Goal: Task Accomplishment & Management: Manage account settings

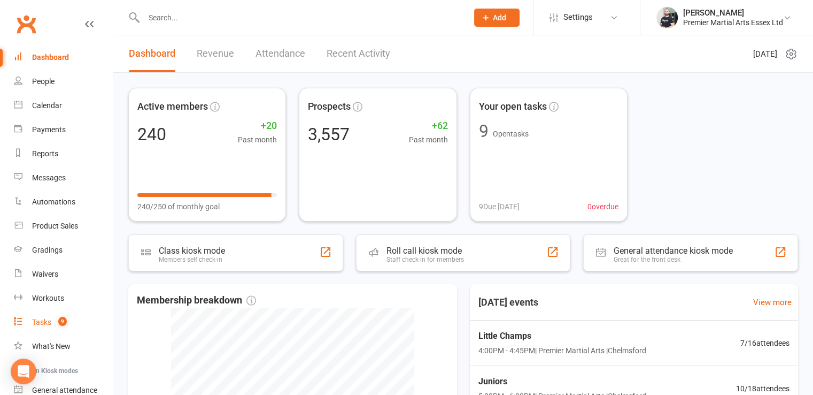
click at [36, 318] on div "Tasks" at bounding box center [41, 322] width 19 height 9
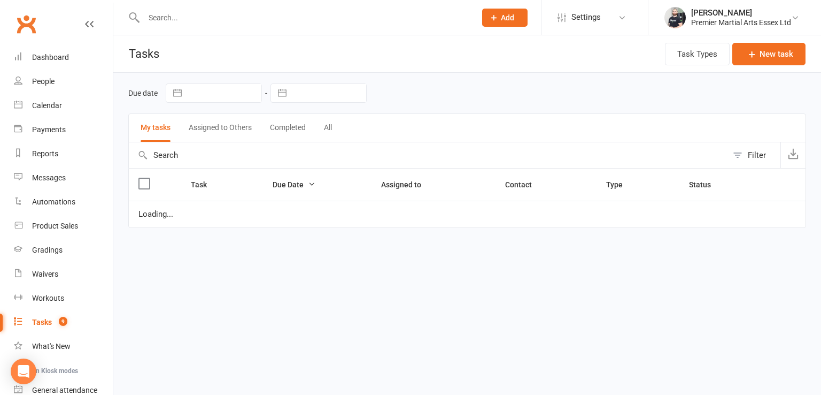
select select "started"
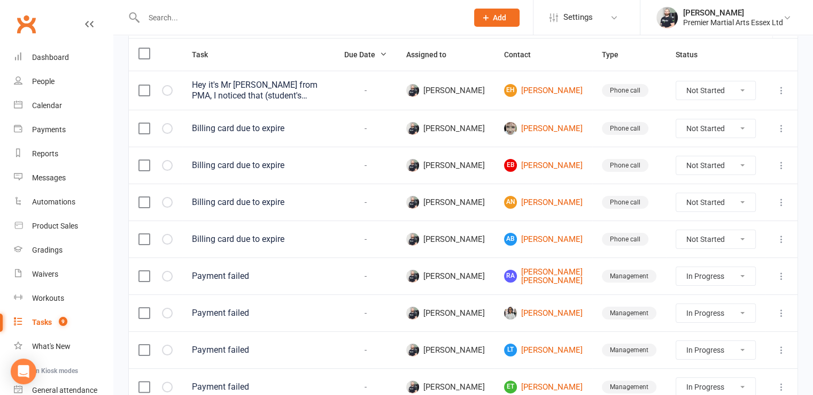
scroll to position [124, 0]
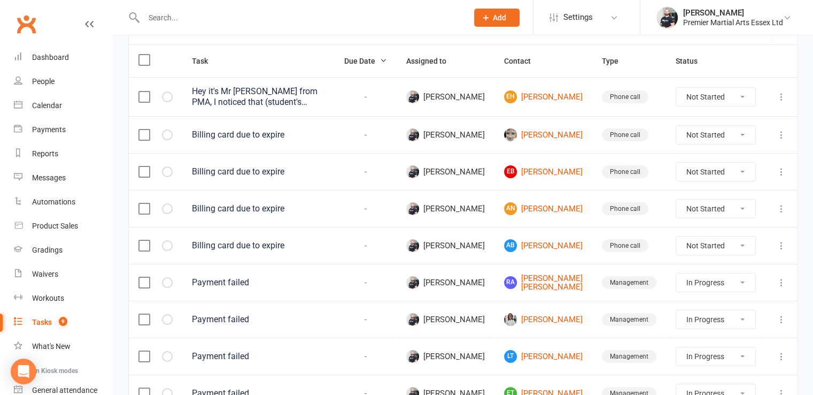
click at [145, 93] on label at bounding box center [144, 96] width 11 height 11
click at [145, 91] on input "checkbox" at bounding box center [144, 91] width 11 height 0
select select "started"
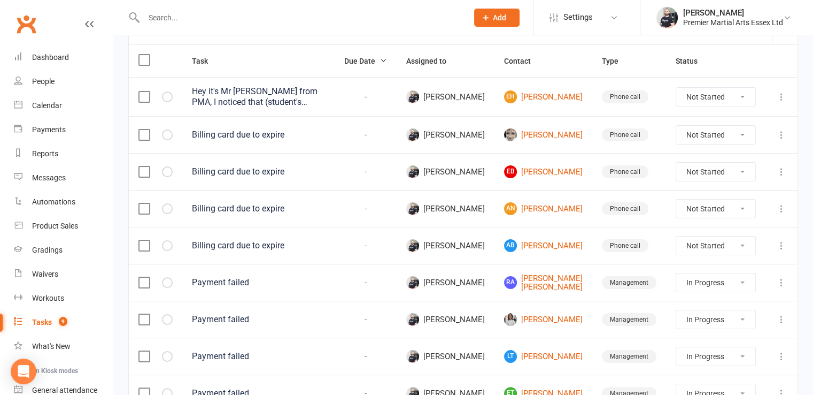
select select "started"
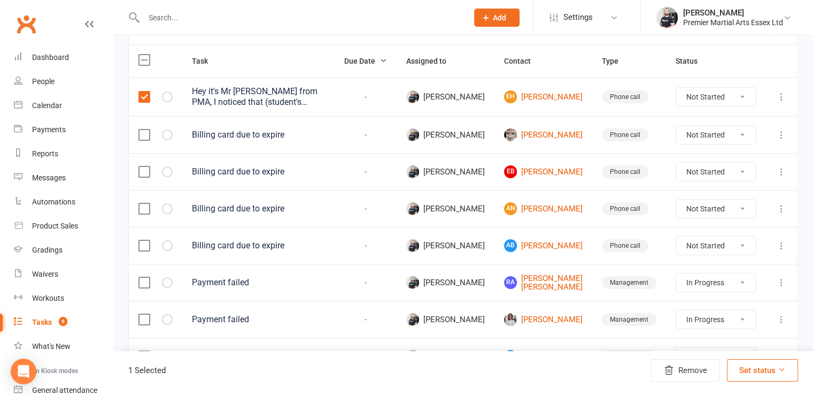
scroll to position [190, 0]
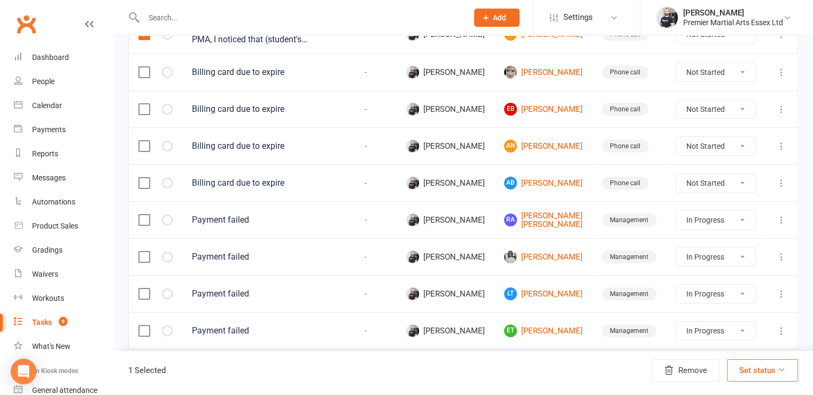
click at [759, 370] on button "Set status" at bounding box center [762, 370] width 71 height 22
click at [710, 337] on link "Complete" at bounding box center [737, 342] width 106 height 21
select select "started"
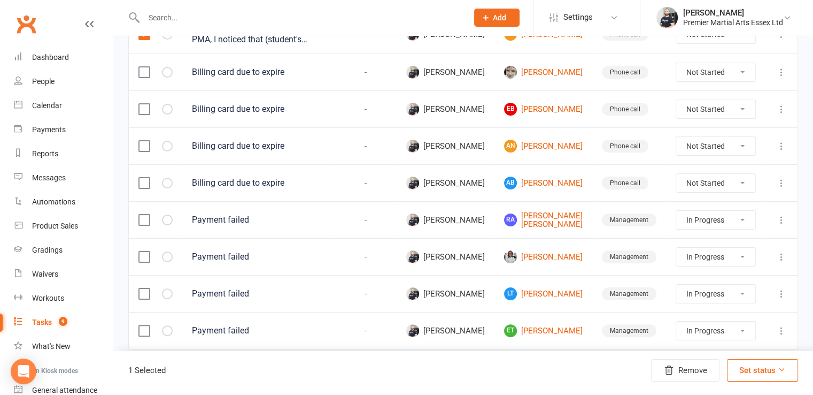
select select "started"
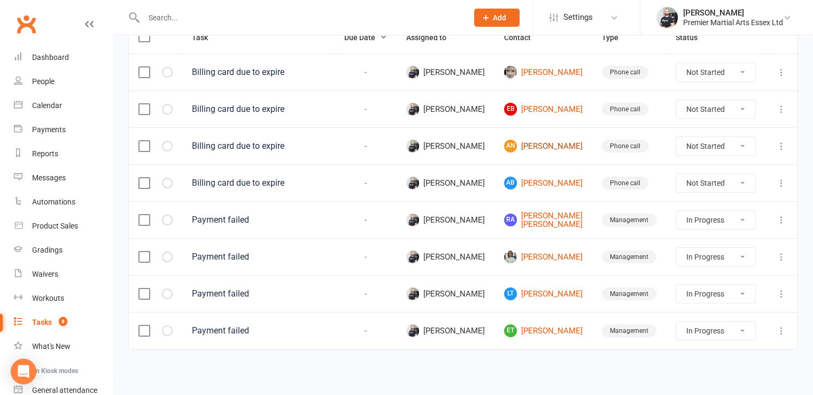
scroll to position [24, 0]
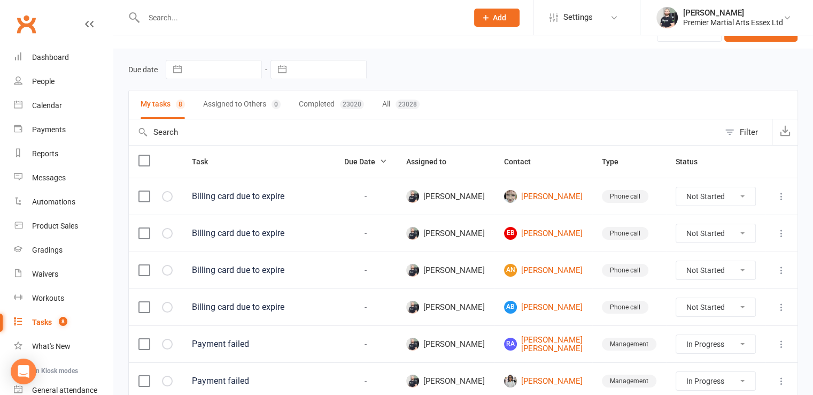
click at [491, 125] on input "text" at bounding box center [424, 132] width 591 height 26
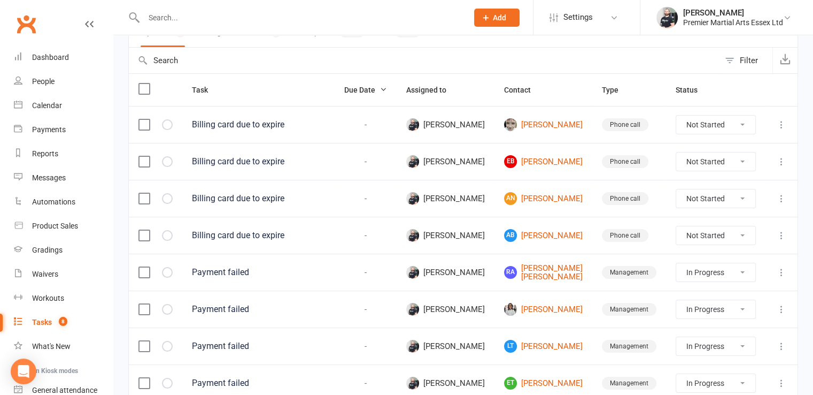
scroll to position [0, 0]
